Goal: Information Seeking & Learning: Learn about a topic

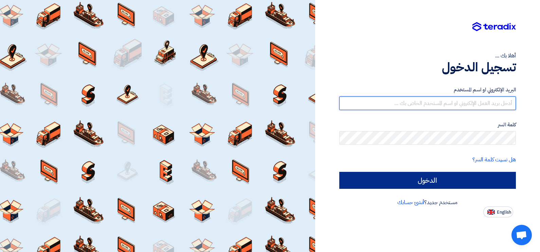
type input "[PERSON_NAME][EMAIL_ADDRESS][DOMAIN_NAME]"
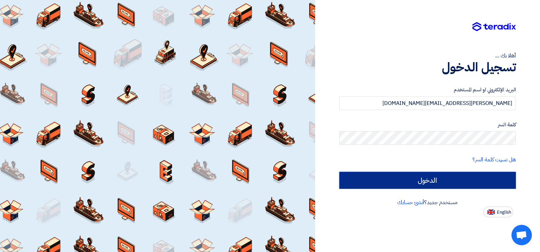
click at [383, 173] on input "الدخول" at bounding box center [427, 180] width 177 height 17
type input "Sign in"
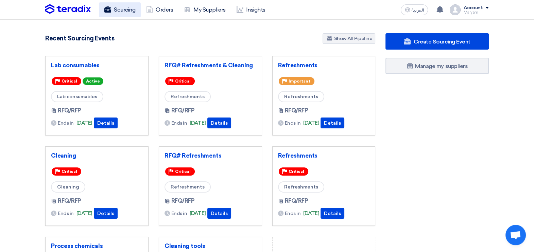
click at [121, 7] on link "Sourcing" at bounding box center [120, 9] width 42 height 15
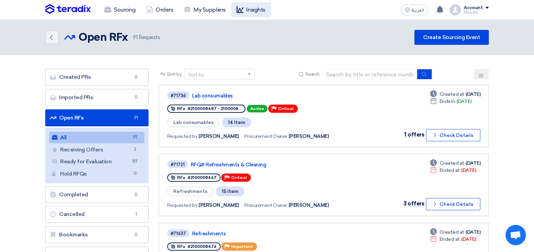
click at [262, 12] on link "Insights" at bounding box center [251, 9] width 40 height 15
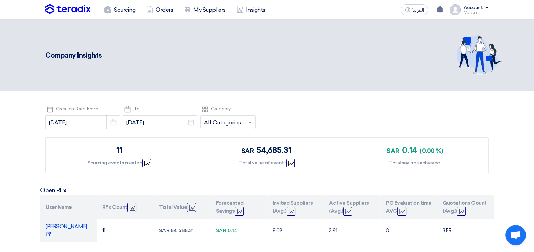
click at [66, 3] on div "Sourcing Orders My Suppliers Insights" at bounding box center [178, 9] width 266 height 15
click at [118, 149] on div "11" at bounding box center [119, 150] width 6 height 12
drag, startPoint x: 118, startPoint y: 149, endPoint x: 112, endPoint y: 158, distance: 10.7
click at [112, 158] on div "11 Sourcing events created Graph" at bounding box center [119, 155] width 147 height 35
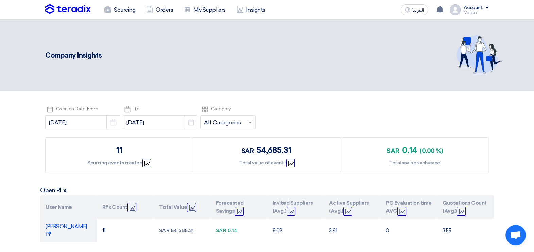
click at [112, 158] on div "11 Sourcing events created Graph" at bounding box center [119, 155] width 147 height 35
drag, startPoint x: 112, startPoint y: 160, endPoint x: 112, endPoint y: 164, distance: 4.8
click at [112, 164] on div "Sourcing events created Graph" at bounding box center [119, 162] width 64 height 7
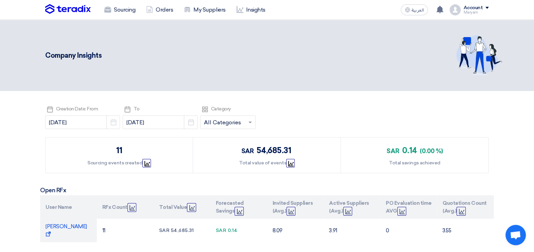
drag, startPoint x: 112, startPoint y: 164, endPoint x: 164, endPoint y: 161, distance: 52.1
click at [164, 161] on div "11 Sourcing events created Graph" at bounding box center [119, 155] width 147 height 35
click at [146, 124] on input "[DATE]" at bounding box center [160, 123] width 75 height 14
select select "10"
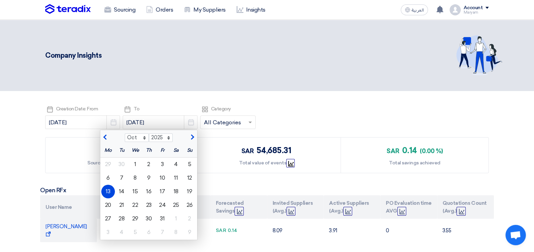
click at [78, 137] on div "11 Sourcing events created Graph sar 54,685.31 Total value of events Graph sar …" at bounding box center [266, 155] width 443 height 36
click at [61, 121] on input "[DATE]" at bounding box center [82, 123] width 75 height 14
select select "9"
select select "2025"
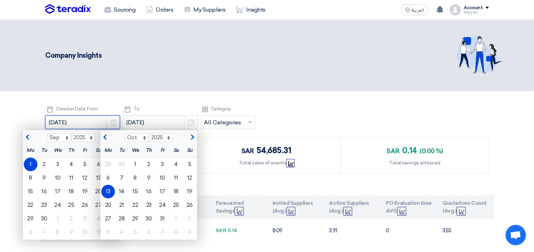
drag, startPoint x: 82, startPoint y: 121, endPoint x: 39, endPoint y: 123, distance: 42.8
click at [39, 122] on section "Pick a date Creation Date: From [DATE] Jan Feb Mar Apr May Jun [DATE] Aug Sep O…" at bounding box center [267, 181] width 534 height 181
click at [75, 119] on input "[DATE]" at bounding box center [82, 123] width 75 height 14
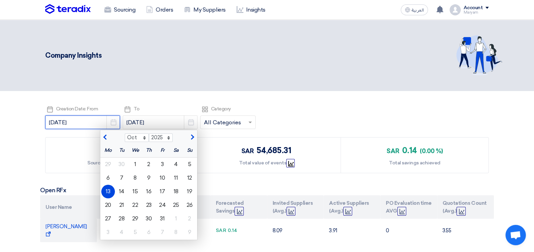
click at [73, 122] on input "[DATE]" at bounding box center [82, 123] width 75 height 14
select select "9"
select select "2025"
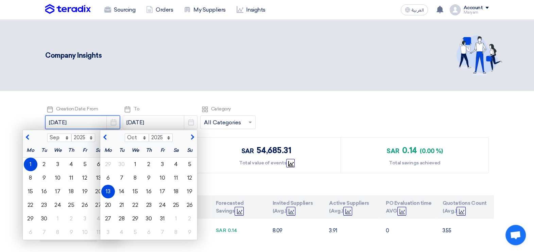
drag, startPoint x: 73, startPoint y: 122, endPoint x: 78, endPoint y: 122, distance: 5.4
click at [78, 122] on input "[DATE]" at bounding box center [82, 123] width 75 height 14
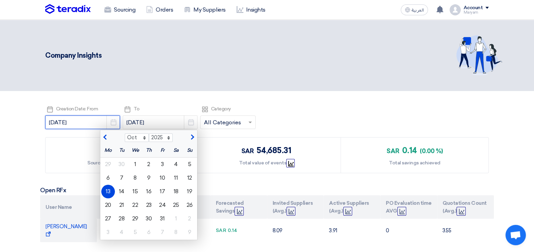
drag, startPoint x: 69, startPoint y: 122, endPoint x: 64, endPoint y: 122, distance: 5.8
click at [64, 122] on input "[DATE]" at bounding box center [82, 123] width 75 height 14
type input "[DATE]"
select select "9"
select select "2025"
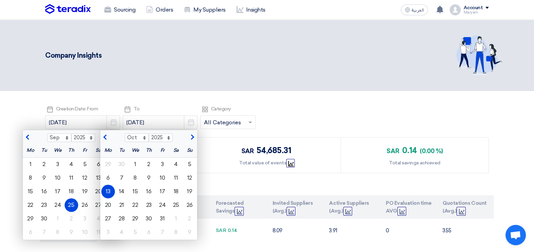
click at [203, 144] on div "sar 54,685.31 Total value of events Graph" at bounding box center [266, 155] width 147 height 35
click at [190, 139] on span "button" at bounding box center [192, 138] width 4 height 6
select select "11"
click at [301, 119] on div "Pick a date Creation Date: From [DATE] Jan Feb Mar Apr May Jun [DATE] Aug Sep O…" at bounding box center [266, 118] width 443 height 27
click at [299, 119] on div "Pick a date Creation Date: From [DATE] Jan Feb Mar Apr May Jun [DATE] Aug Sep O…" at bounding box center [266, 118] width 443 height 27
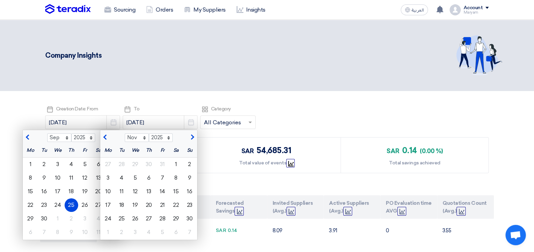
click at [36, 137] on div at bounding box center [35, 137] width 24 height 7
click at [76, 138] on select "2015 2016 2017 2018 2019 2020 2021 2022 2023 2024 2025 2026 2027 2028 2029 2030…" at bounding box center [83, 138] width 24 height 9
select select "2024"
click at [71, 134] on select "2015 2016 2017 2018 2019 2020 2021 2022 2023 2024 2025 2026 2027 2028 2029 2030…" at bounding box center [83, 138] width 24 height 9
click at [53, 134] on select "Jan Feb Mar Apr May Jun [DATE] Aug Sep Oct Nov Dec" at bounding box center [59, 138] width 24 height 9
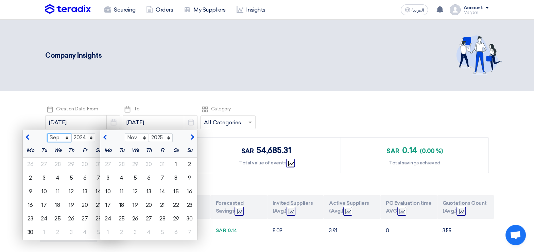
select select "2"
click at [47, 134] on select "Jan Feb Mar Apr May Jun [DATE] Aug Sep Oct Nov Dec" at bounding box center [59, 138] width 24 height 9
click at [334, 113] on div "Pick a date Creation Date: From [DATE] Jan Feb Mar Apr May Jun [DATE] Aug Sep O…" at bounding box center [266, 118] width 443 height 27
click at [126, 138] on select "Sep Oct Nov Dec" at bounding box center [137, 138] width 24 height 9
click at [125, 134] on select "Sep Oct Nov Dec" at bounding box center [137, 138] width 24 height 9
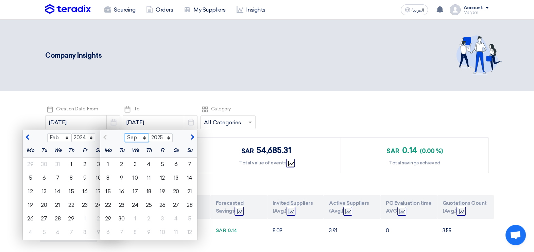
click at [125, 137] on select "Sep Oct Nov Dec" at bounding box center [137, 138] width 24 height 9
select select "10"
click at [125, 134] on select "Sep Oct Nov Dec" at bounding box center [137, 138] width 24 height 9
click at [101, 192] on div "13" at bounding box center [108, 192] width 14 height 14
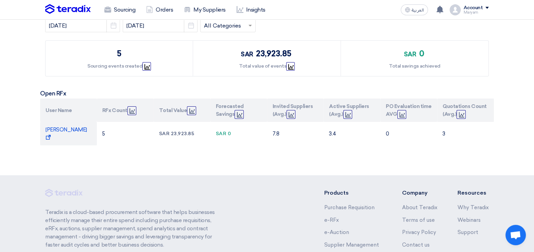
scroll to position [38, 0]
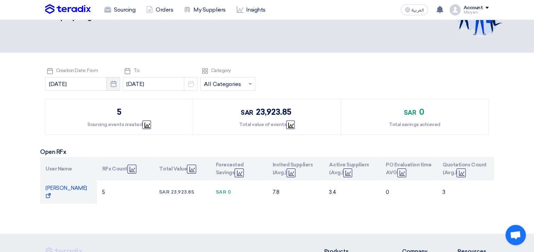
click at [106, 86] on button "Pick a date" at bounding box center [113, 84] width 14 height 14
select select "9"
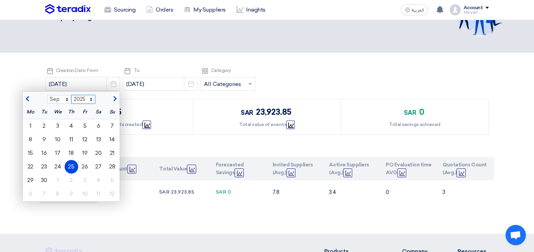
click at [73, 99] on select "2015 2016 2017 2018 2019 2020 2021 2022 2023 2024 2025 2026 2027 2028 2029 2030…" at bounding box center [83, 99] width 24 height 9
select select "2024"
click at [71, 95] on select "2015 2016 2017 2018 2019 2020 2021 2022 2023 2024 2025 2026 2027 2028 2029 2030…" at bounding box center [83, 99] width 24 height 9
click at [47, 100] on select "Jan Feb Mar Apr May Jun [DATE] Aug Sep Oct Nov Dec" at bounding box center [59, 99] width 24 height 9
click at [47, 95] on select "Jan Feb Mar Apr May Jun [DATE] Aug Sep Oct Nov Dec" at bounding box center [59, 99] width 24 height 9
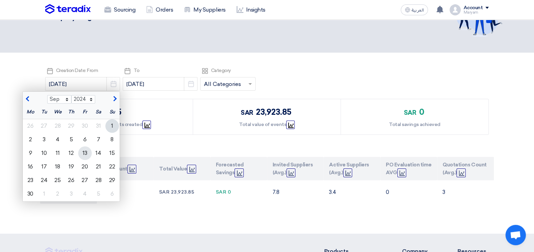
click at [78, 152] on div "13" at bounding box center [85, 153] width 14 height 14
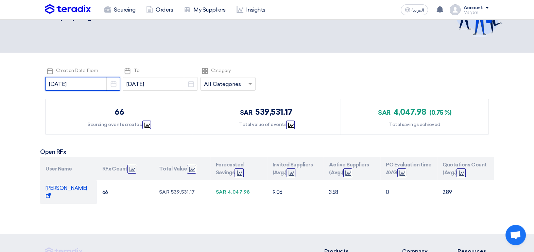
click at [70, 84] on input "[DATE]" at bounding box center [82, 84] width 75 height 14
select select "9"
select select "2024"
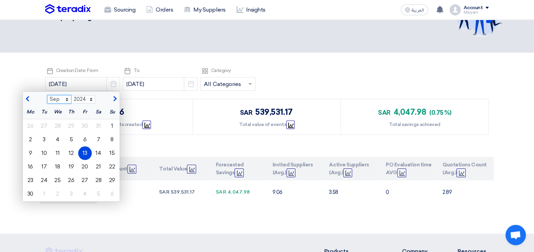
click at [55, 101] on select "Jan Feb Mar Apr May Jun [DATE] Aug Sep Oct Nov Dec" at bounding box center [59, 99] width 24 height 9
select select "3"
click at [47, 95] on select "Jan Feb Mar Apr May Jun [DATE] Aug Sep Oct Nov Dec" at bounding box center [59, 99] width 24 height 9
click at [97, 213] on section "Pick a date Creation Date: From [DATE] Jan Feb Mar Apr May Jun [DATE] Aug Sep O…" at bounding box center [267, 143] width 534 height 181
click at [51, 151] on div "13" at bounding box center [58, 153] width 14 height 14
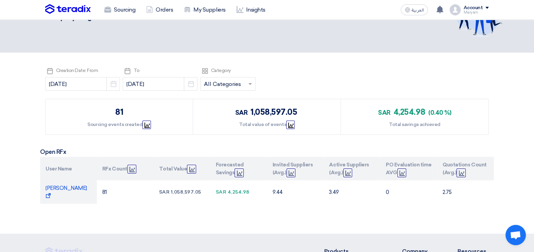
click at [204, 86] on input "text" at bounding box center [224, 84] width 41 height 11
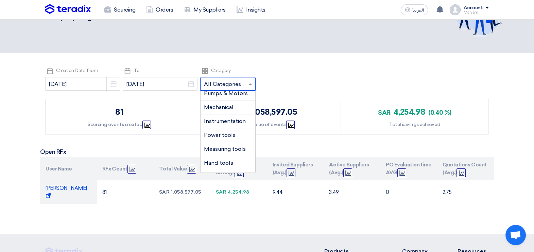
scroll to position [255, 0]
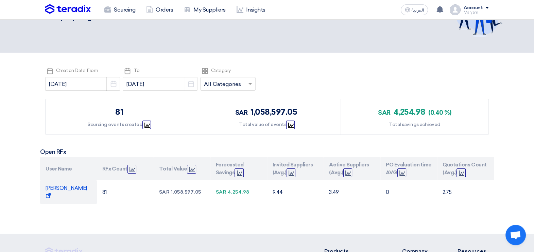
click at [303, 68] on div "Pick a date Creation Date: From [DATE] Pick a date Pick a date To [DATE] Pick a…" at bounding box center [266, 79] width 443 height 27
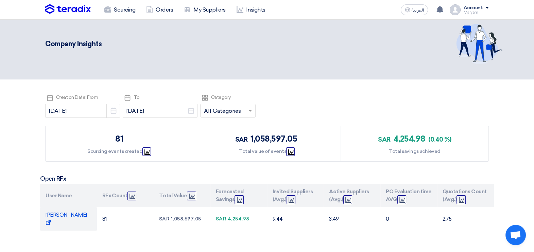
scroll to position [0, 0]
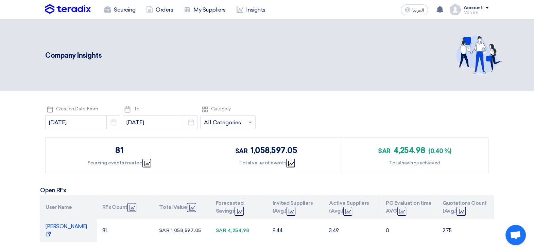
click at [82, 8] on img at bounding box center [68, 9] width 46 height 10
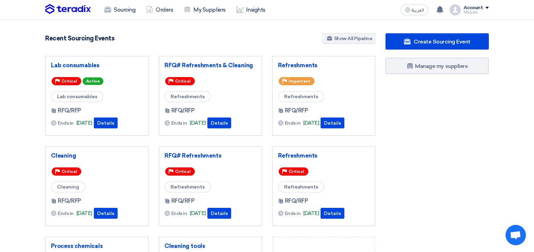
click at [453, 173] on div "Create Sourcing Event Manage my suppliers" at bounding box center [436, 188] width 113 height 310
